Goal: Information Seeking & Learning: Learn about a topic

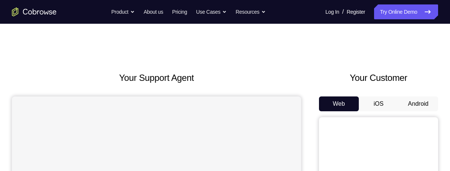
click at [426, 101] on button "Android" at bounding box center [418, 104] width 40 height 15
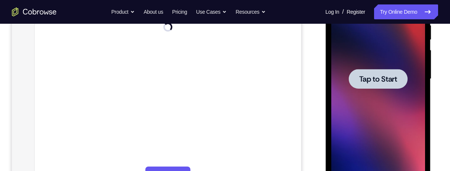
click at [391, 85] on div at bounding box center [377, 79] width 59 height 20
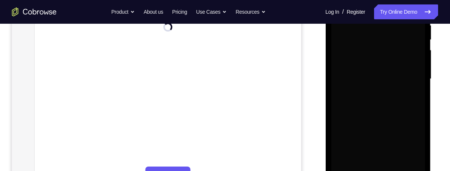
scroll to position [155, 0]
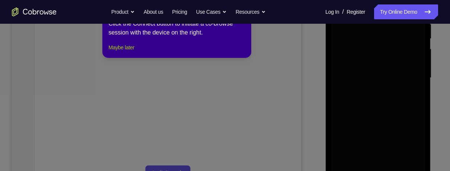
click at [134, 52] on button "Maybe later" at bounding box center [121, 47] width 26 height 9
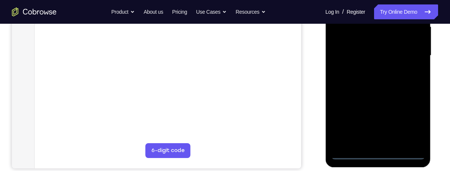
scroll to position [181, 0]
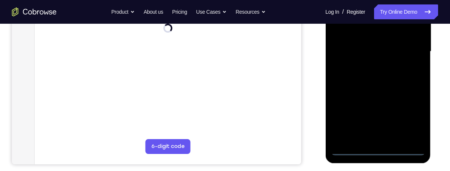
click at [376, 155] on div at bounding box center [378, 52] width 94 height 208
click at [379, 151] on div at bounding box center [378, 52] width 94 height 208
click at [414, 113] on div at bounding box center [378, 52] width 94 height 208
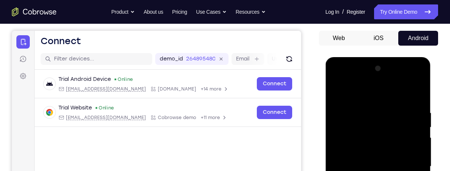
scroll to position [57, 0]
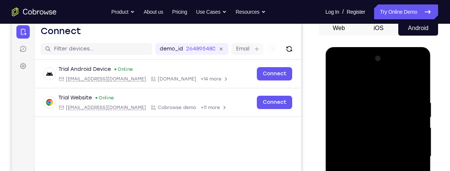
scroll to position [77, 0]
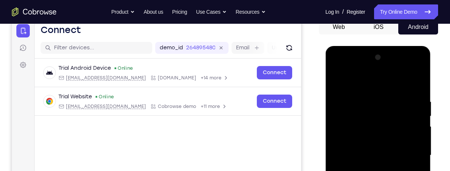
click at [415, 83] on div at bounding box center [378, 156] width 94 height 208
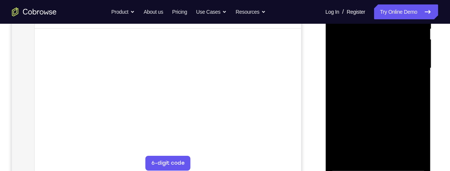
scroll to position [165, 0]
click at [342, 154] on div at bounding box center [378, 68] width 94 height 208
click at [347, 149] on div at bounding box center [378, 68] width 94 height 208
click at [390, 86] on div at bounding box center [378, 68] width 94 height 208
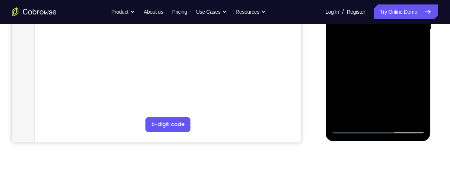
scroll to position [203, 0]
click at [353, 128] on div at bounding box center [378, 29] width 94 height 208
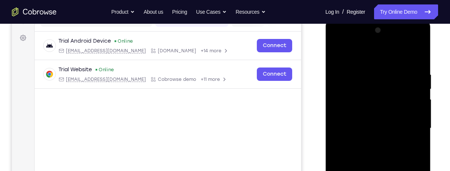
scroll to position [103, 0]
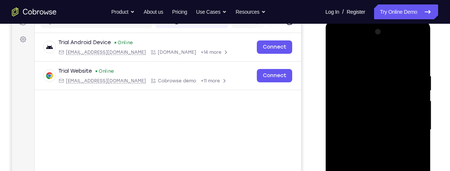
click at [367, 117] on div at bounding box center [378, 130] width 94 height 208
click at [372, 105] on div at bounding box center [378, 130] width 94 height 208
click at [379, 117] on div at bounding box center [378, 130] width 94 height 208
click at [362, 151] on div at bounding box center [378, 130] width 94 height 208
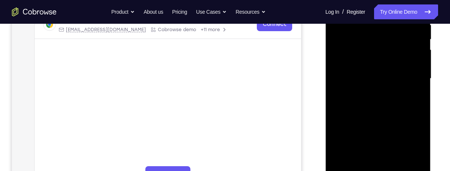
scroll to position [154, 0]
click at [357, 146] on div at bounding box center [378, 78] width 94 height 208
click at [449, 43] on div "Your Support Agent Your Customer Web iOS Android Next Steps We’d be happy to gi…" at bounding box center [225, 114] width 450 height 491
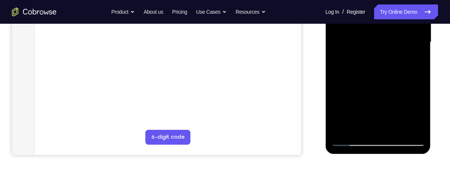
scroll to position [191, 0]
click at [350, 143] on div at bounding box center [378, 42] width 94 height 208
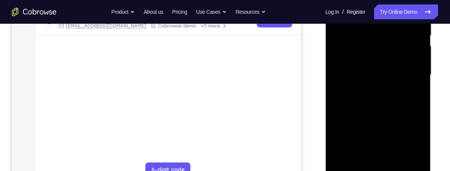
scroll to position [151, 0]
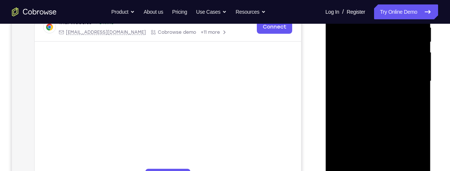
click at [391, 68] on div at bounding box center [378, 81] width 94 height 208
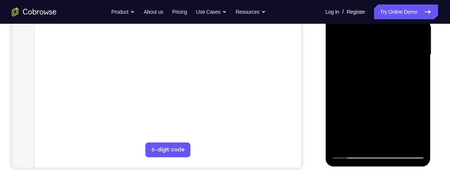
scroll to position [179, 0]
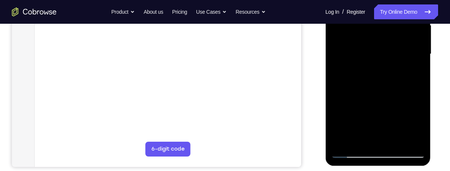
click at [353, 150] on div at bounding box center [378, 54] width 94 height 208
click at [350, 156] on div at bounding box center [378, 54] width 94 height 208
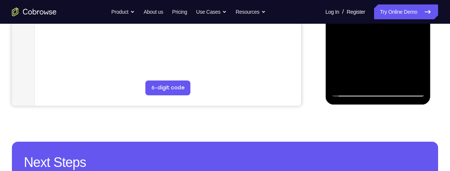
scroll to position [241, 0]
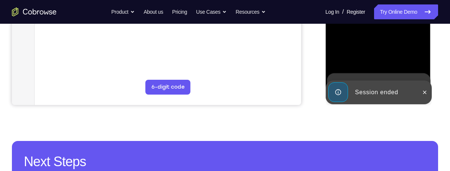
scroll to position [0, 0]
